Goal: Navigation & Orientation: Find specific page/section

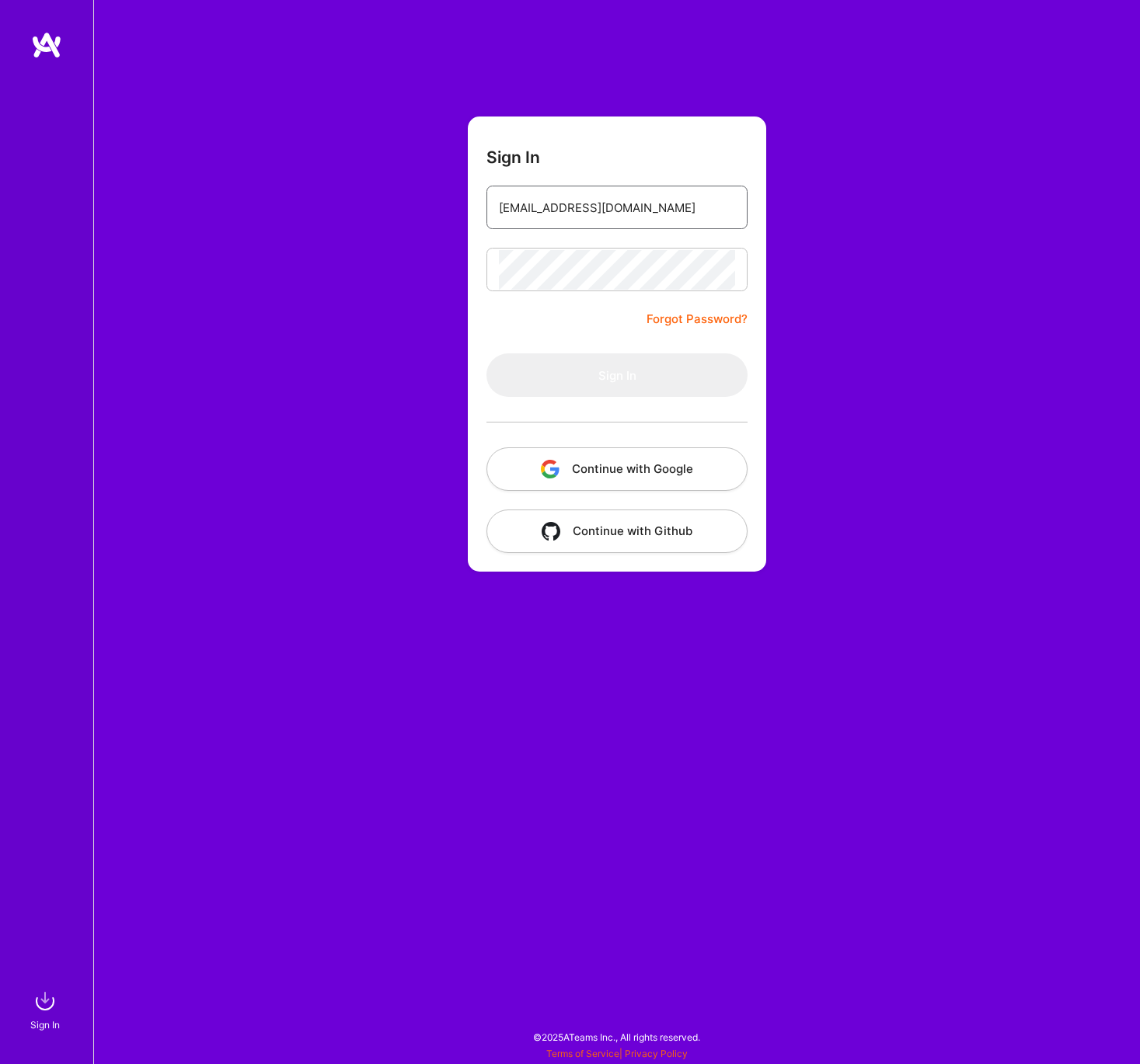
type input "[EMAIL_ADDRESS][DOMAIN_NAME]"
click at [601, 371] on button "Sign In" at bounding box center [617, 375] width 261 height 43
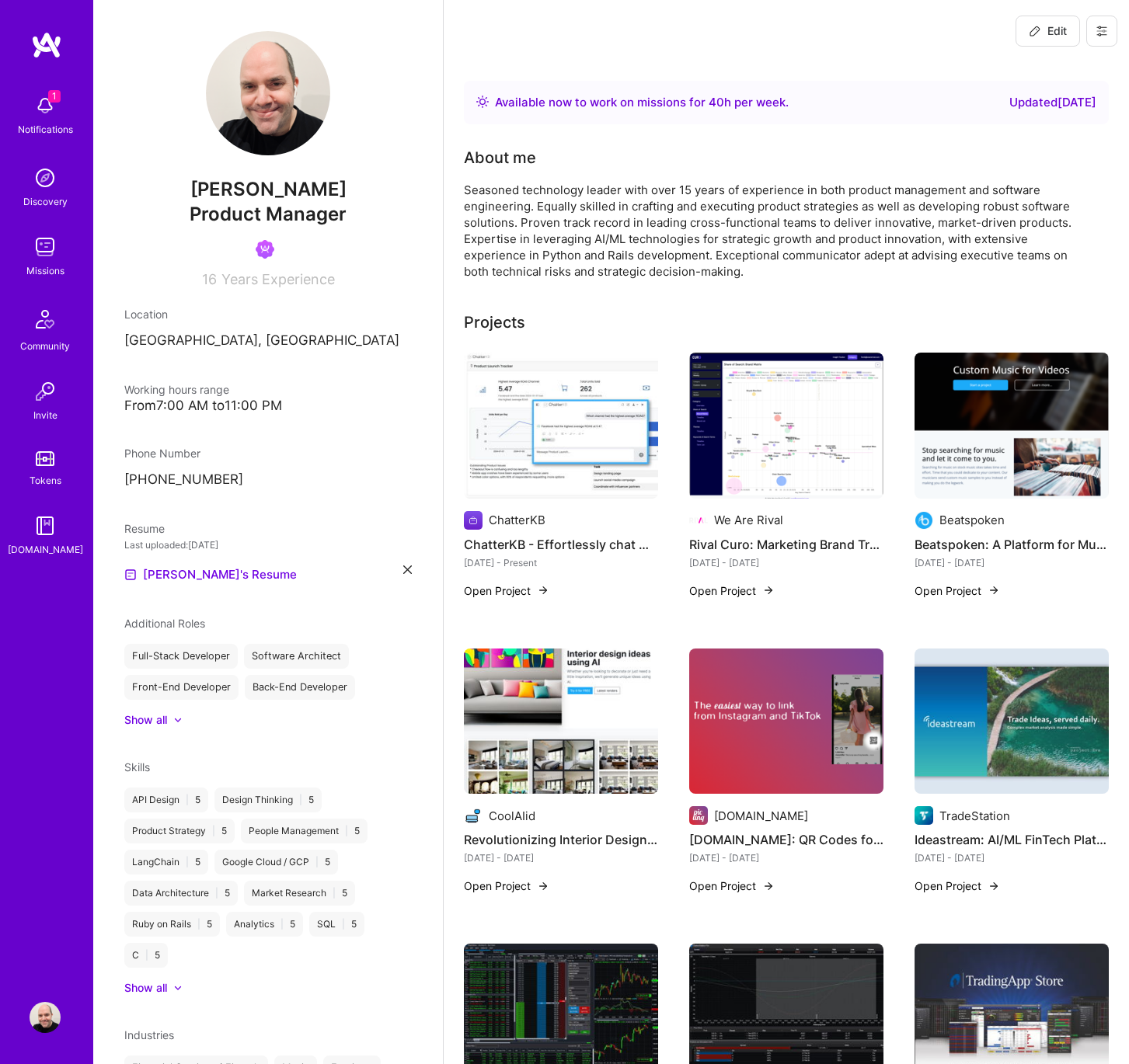
click at [45, 114] on img at bounding box center [45, 106] width 31 height 31
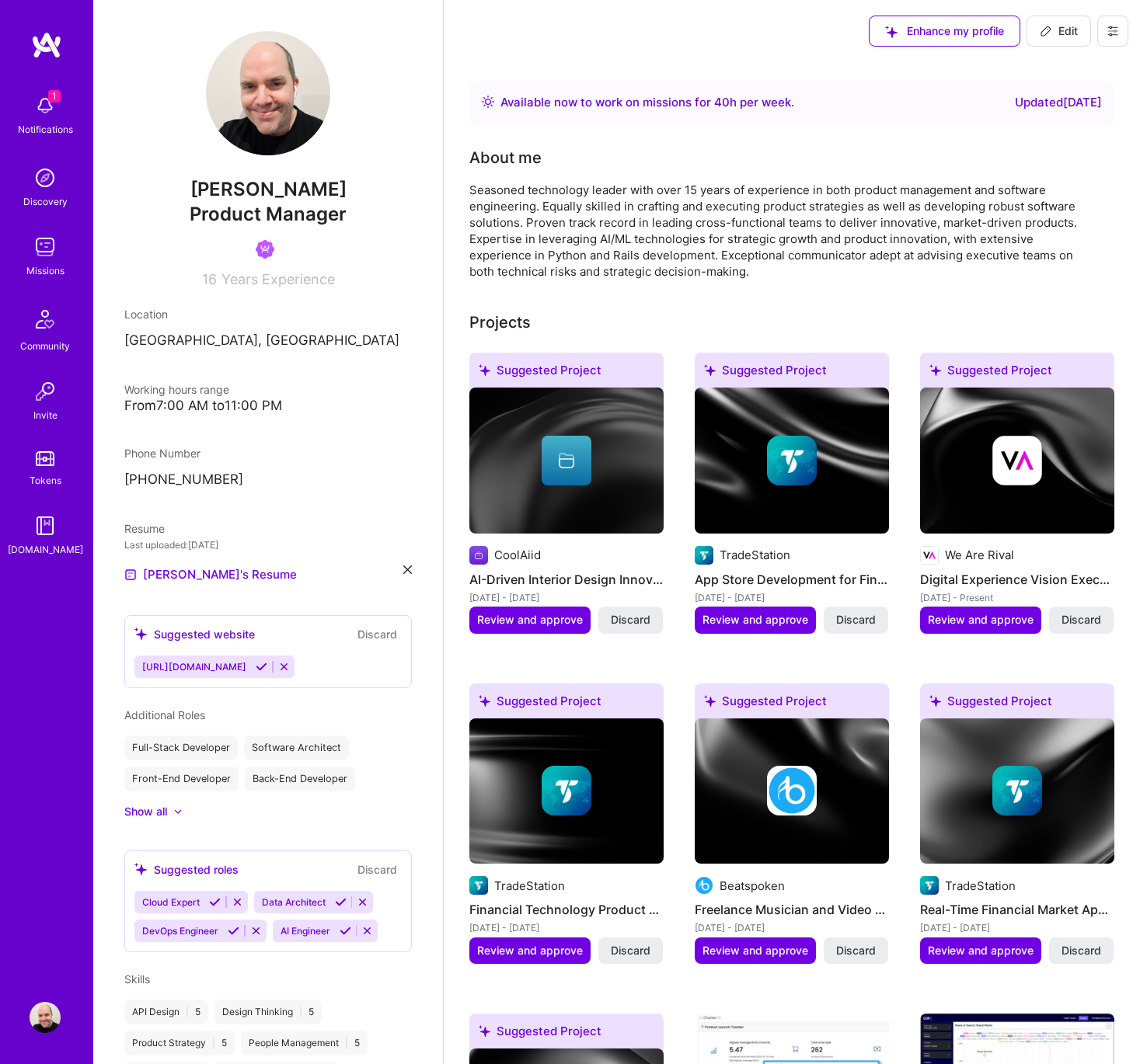
click at [36, 254] on img at bounding box center [45, 247] width 31 height 31
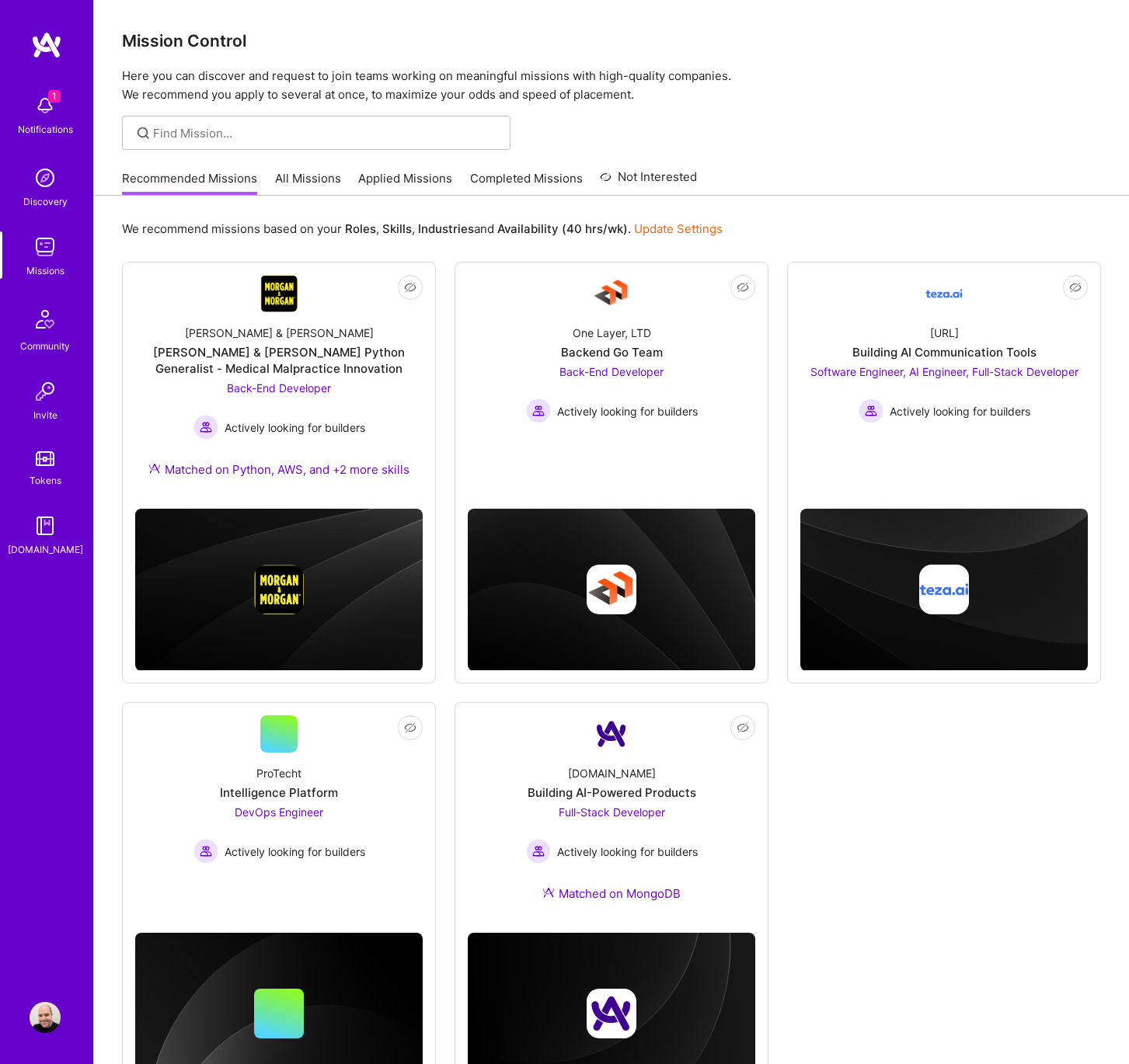
click at [45, 103] on img at bounding box center [45, 106] width 31 height 31
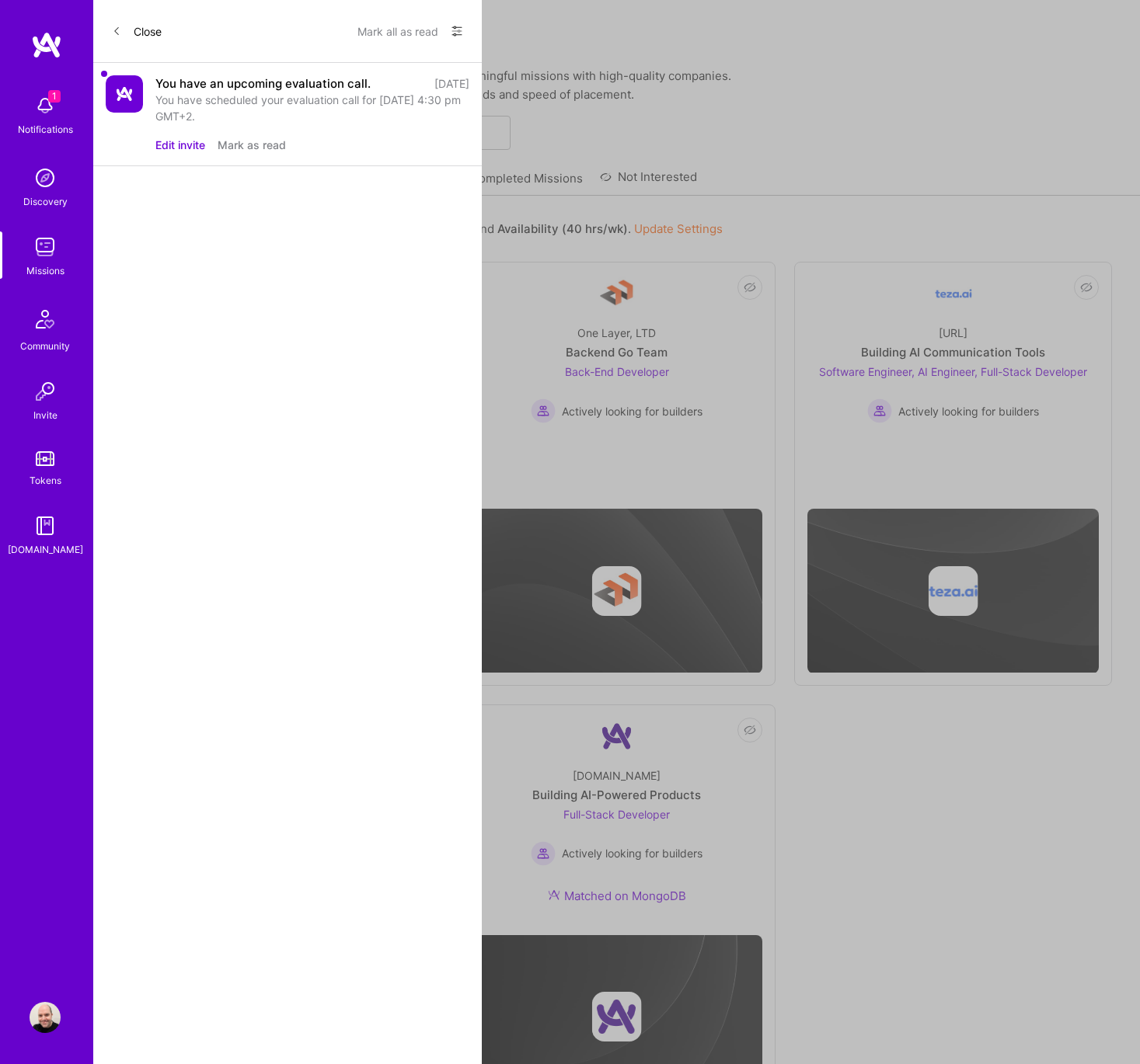
click at [258, 143] on button "Mark as read" at bounding box center [252, 145] width 68 height 16
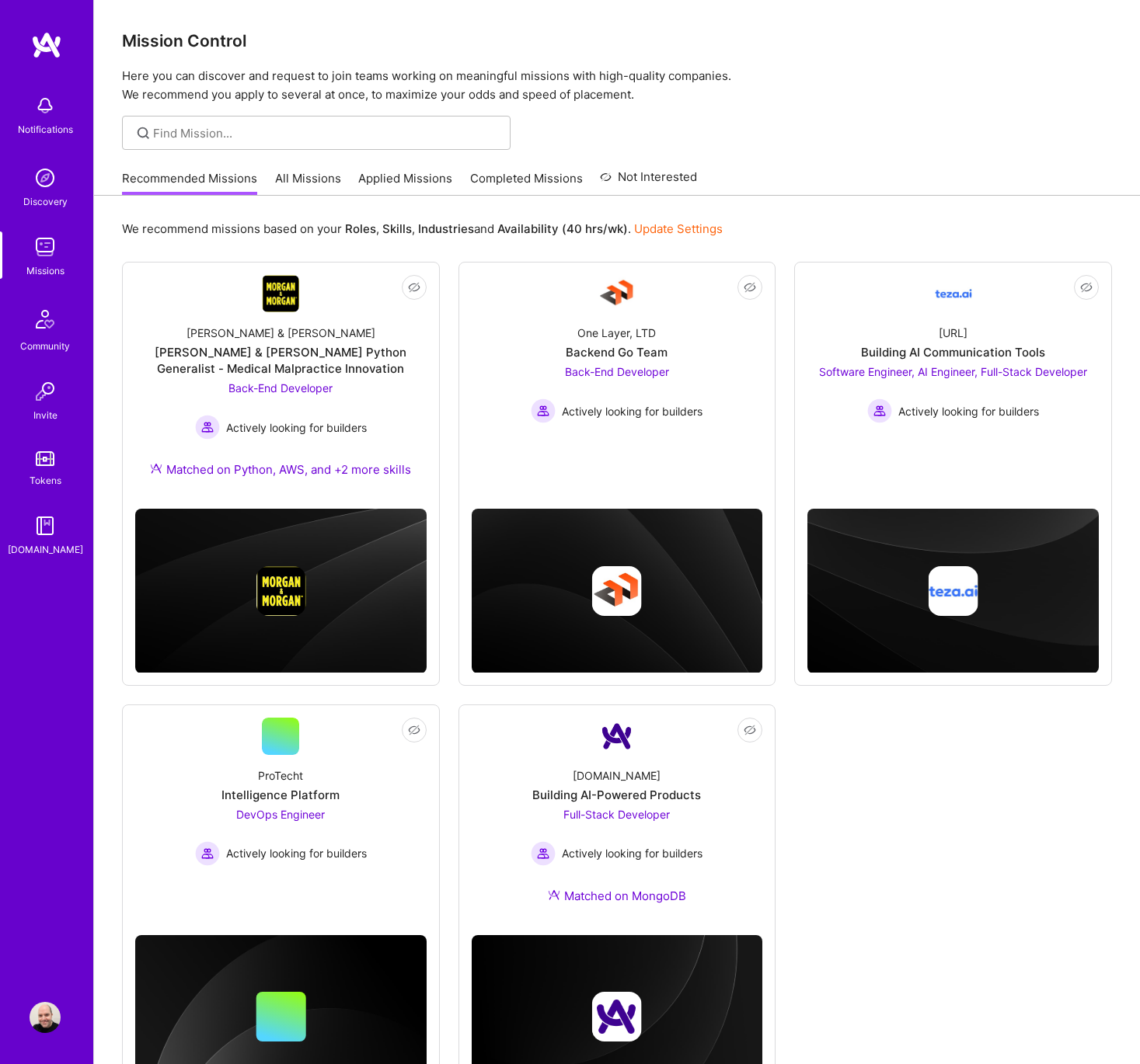
click at [806, 305] on div "Notifications Discovery Missions Community Invite Tokens [DOMAIN_NAME] Profile …" at bounding box center [570, 571] width 1140 height 1142
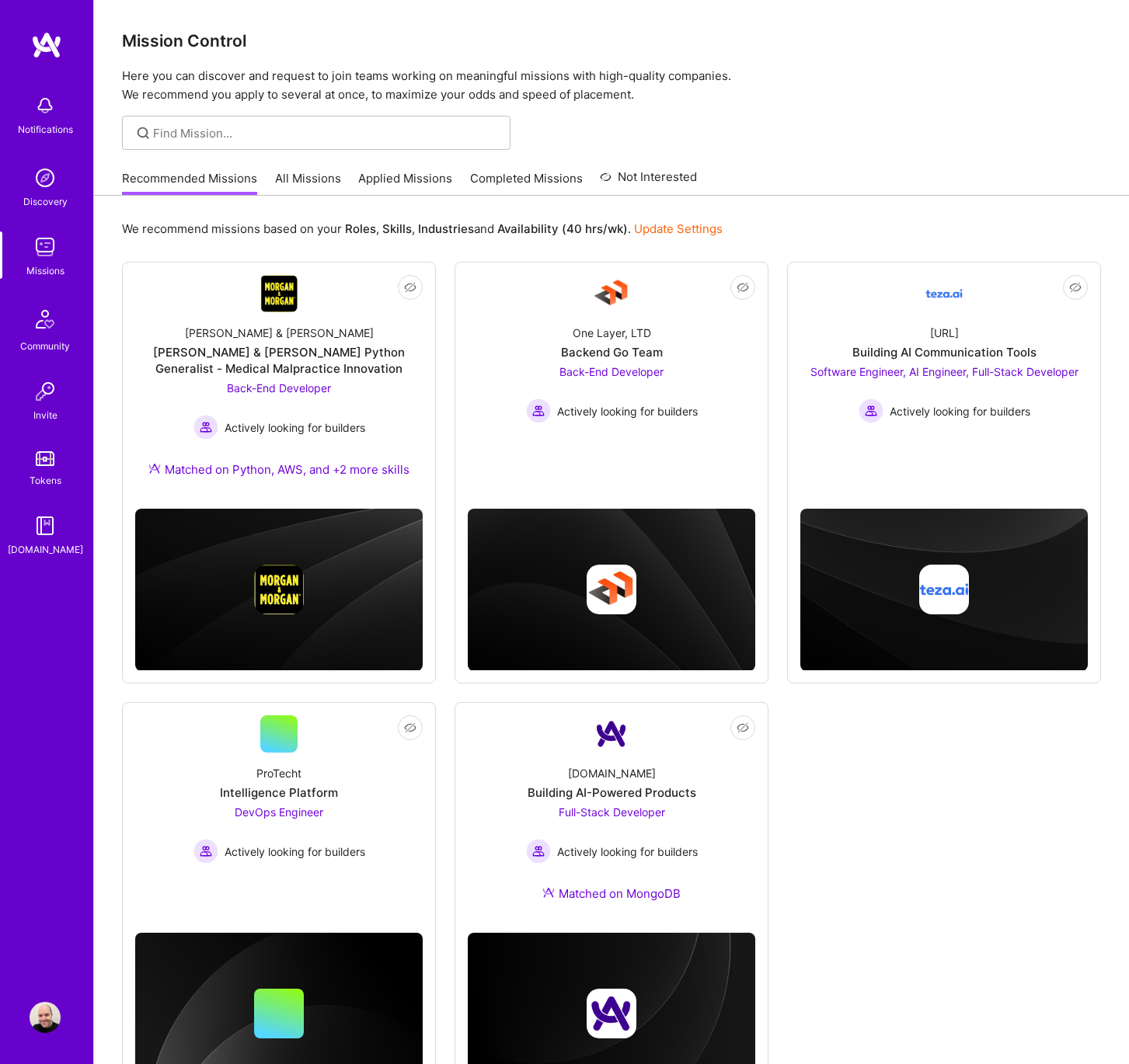
click at [315, 172] on link "All Missions" at bounding box center [307, 183] width 66 height 25
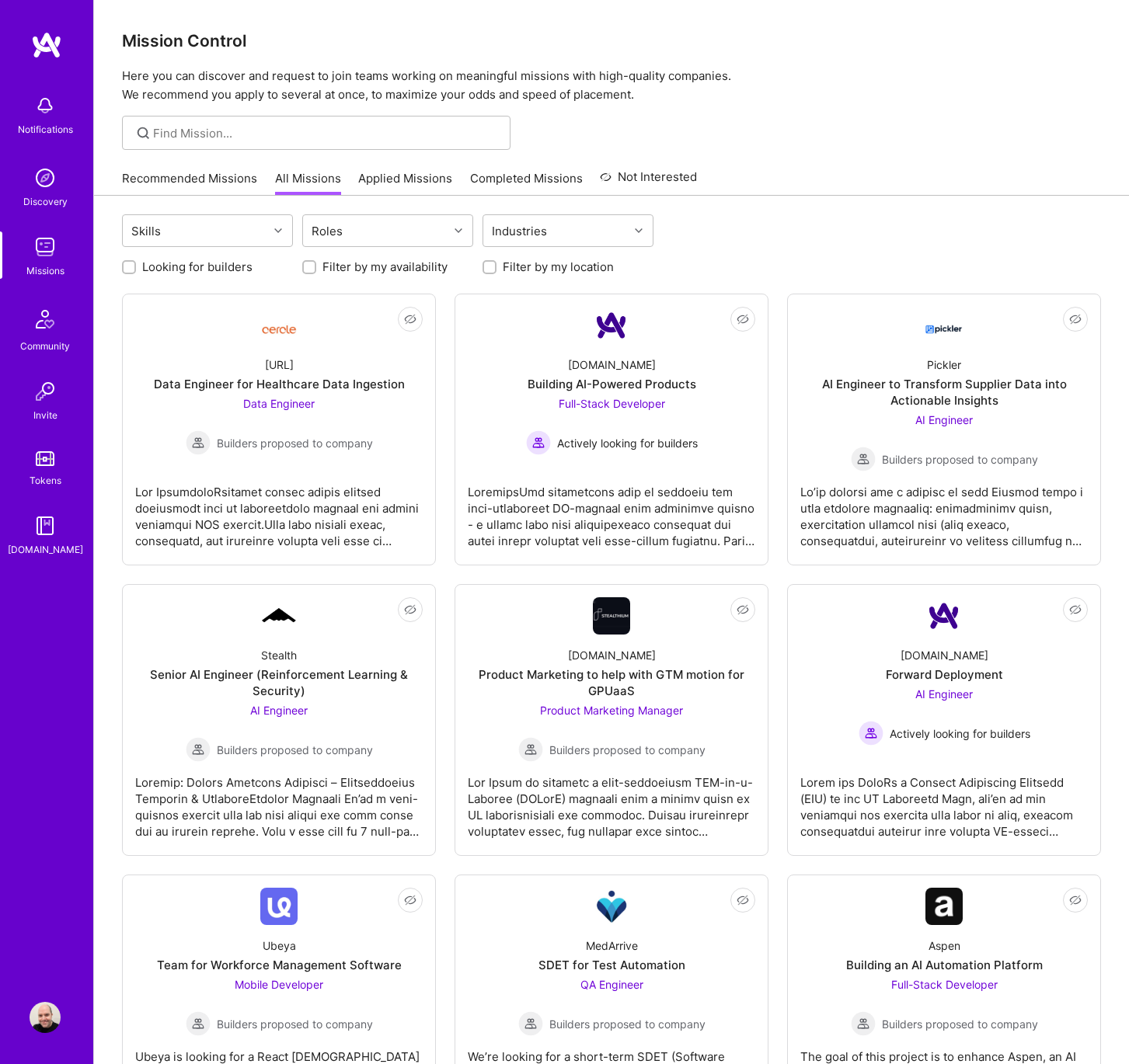
click at [383, 178] on link "Applied Missions" at bounding box center [404, 183] width 94 height 25
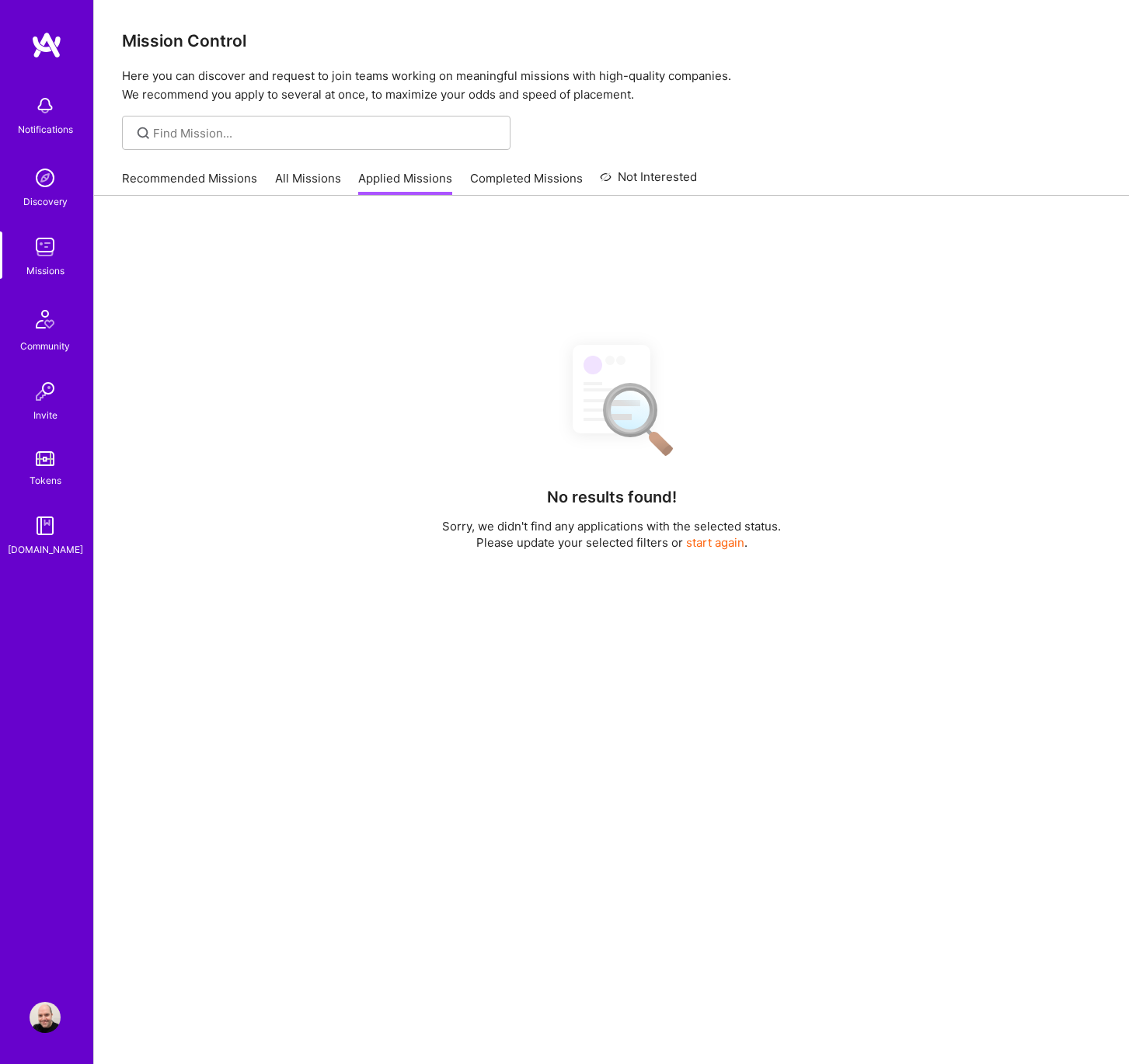
click at [242, 179] on link "Recommended Missions" at bounding box center [190, 183] width 135 height 25
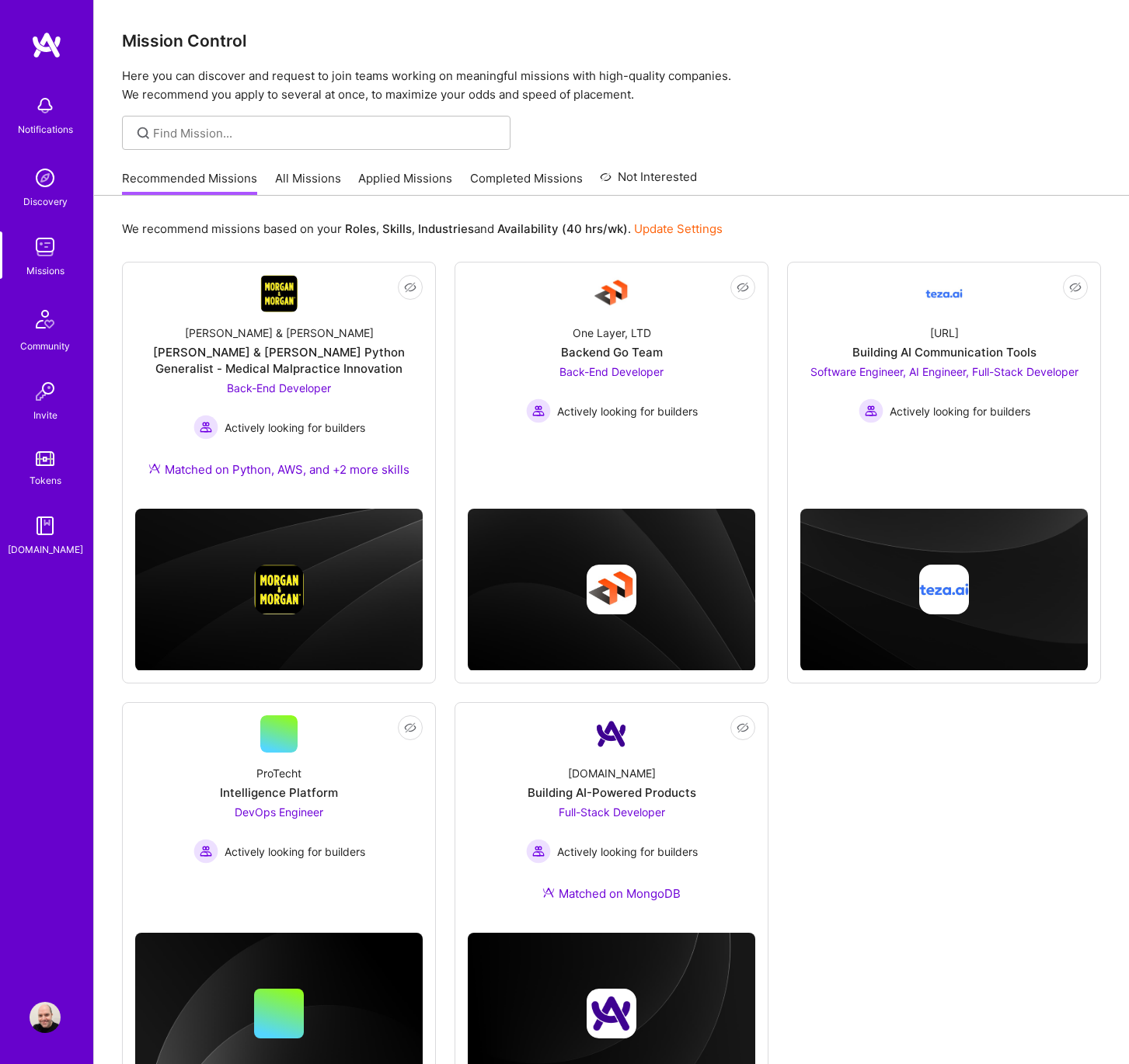
scroll to position [81, 0]
